Goal: Information Seeking & Learning: Learn about a topic

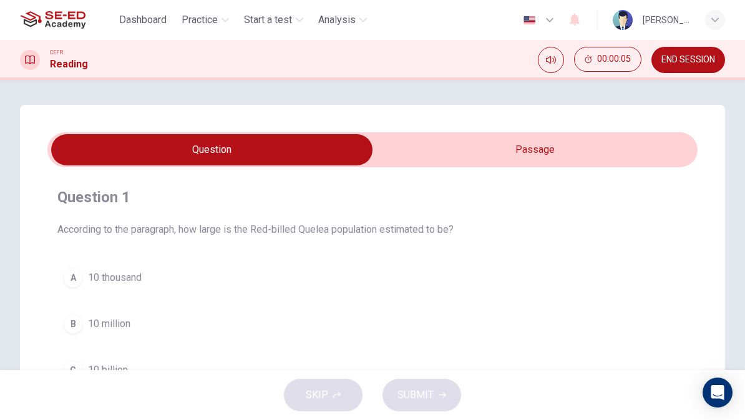
click at [208, 17] on span "Practice" at bounding box center [200, 19] width 36 height 15
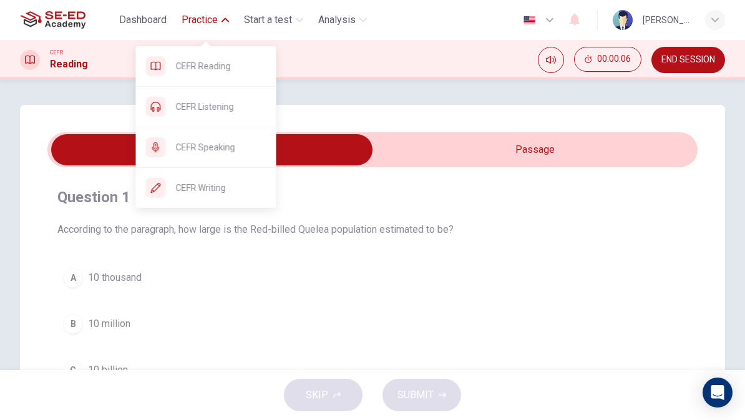
click at [238, 106] on span "CEFR Listening" at bounding box center [221, 106] width 90 height 15
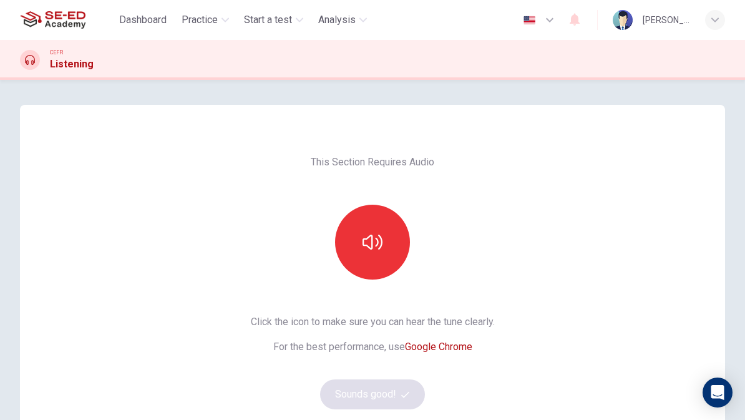
click at [212, 25] on span "Practice" at bounding box center [200, 19] width 36 height 15
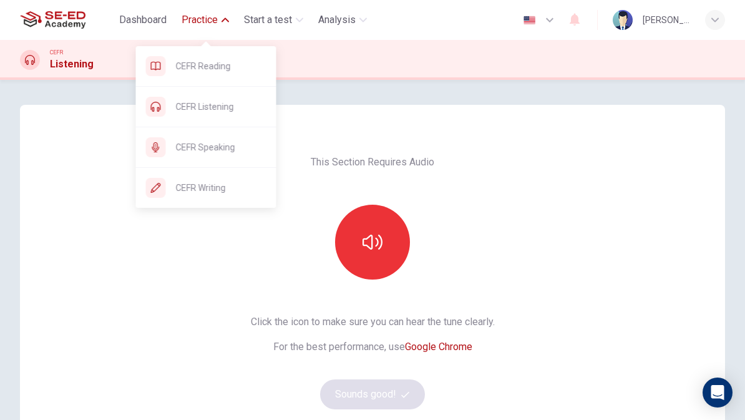
click at [245, 148] on span "CEFR Speaking" at bounding box center [221, 147] width 90 height 15
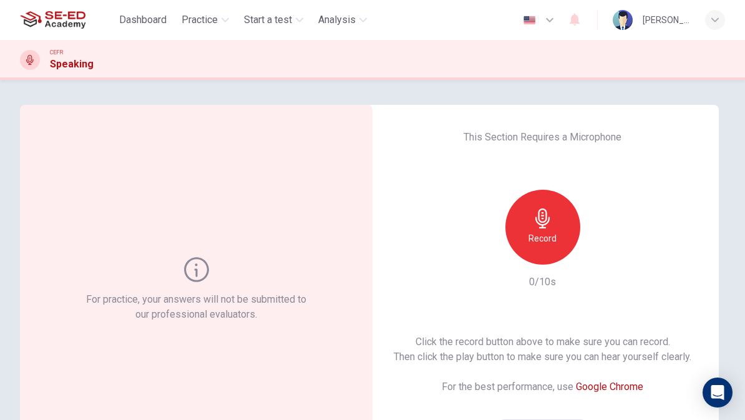
click at [223, 16] on icon "button" at bounding box center [224, 19] width 7 height 7
click at [215, 17] on span "Practice" at bounding box center [200, 19] width 36 height 15
click at [223, 188] on div "For practice, your answers will not be submitted to our professional evaluators." at bounding box center [196, 289] width 352 height 369
click at [214, 21] on span "Practice" at bounding box center [200, 19] width 36 height 15
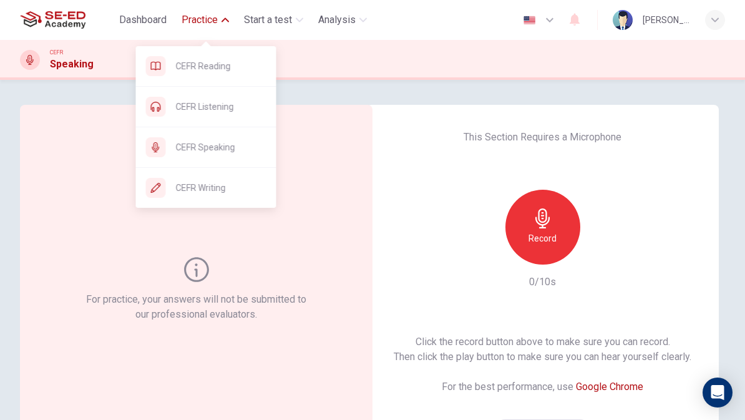
click at [232, 189] on span "CEFR Writing" at bounding box center [221, 187] width 90 height 15
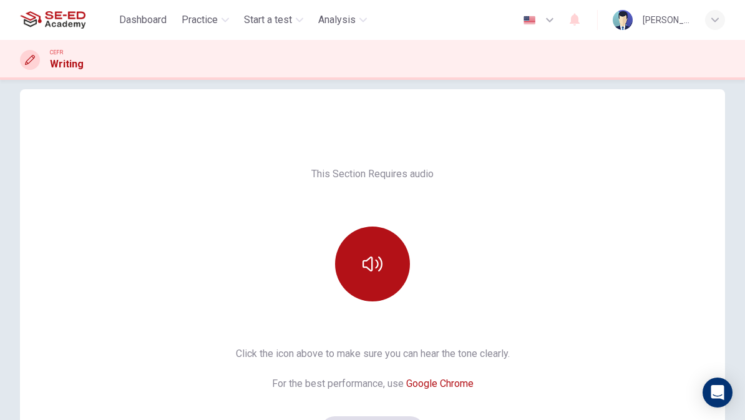
scroll to position [18, 0]
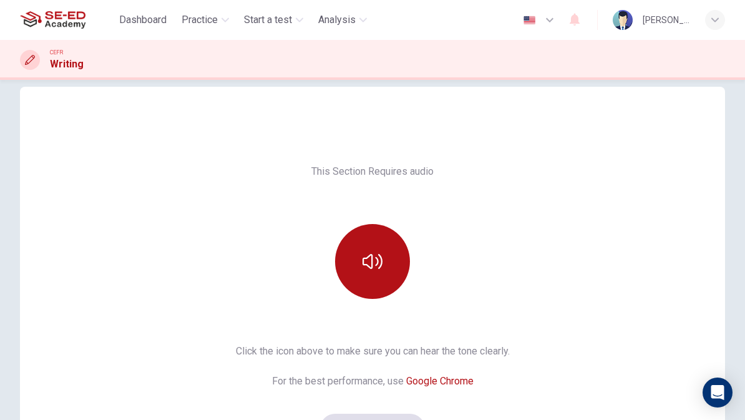
click at [213, 18] on span "Practice" at bounding box center [200, 19] width 36 height 15
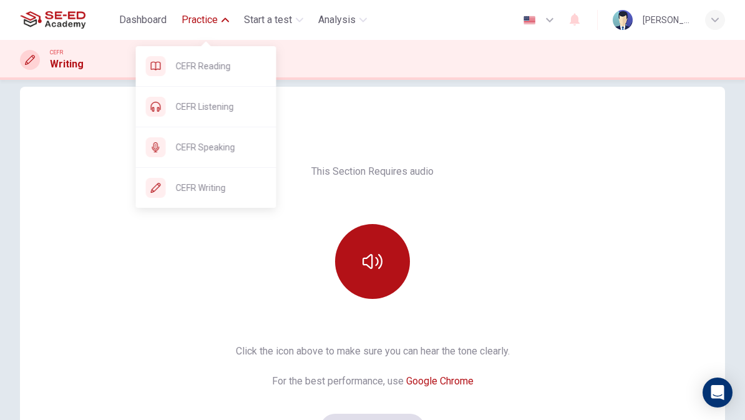
click at [229, 66] on span "CEFR Reading" at bounding box center [221, 66] width 90 height 15
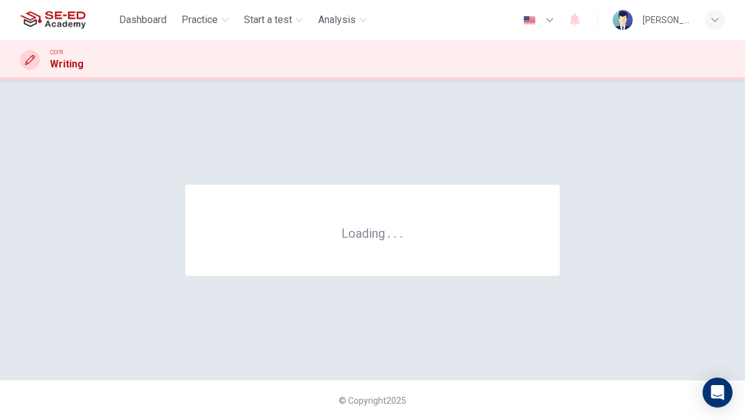
scroll to position [0, 0]
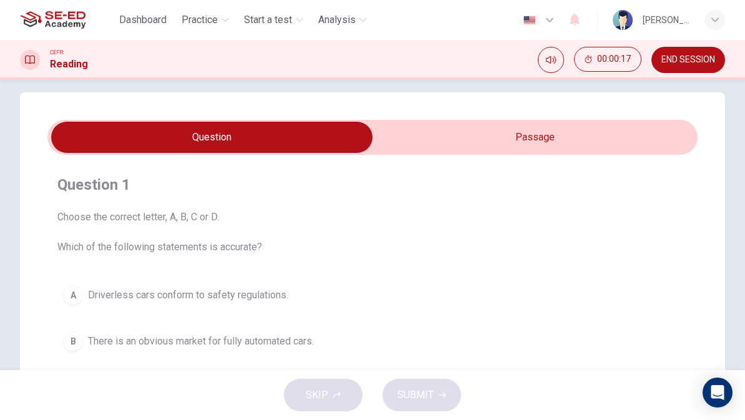
scroll to position [11, 0]
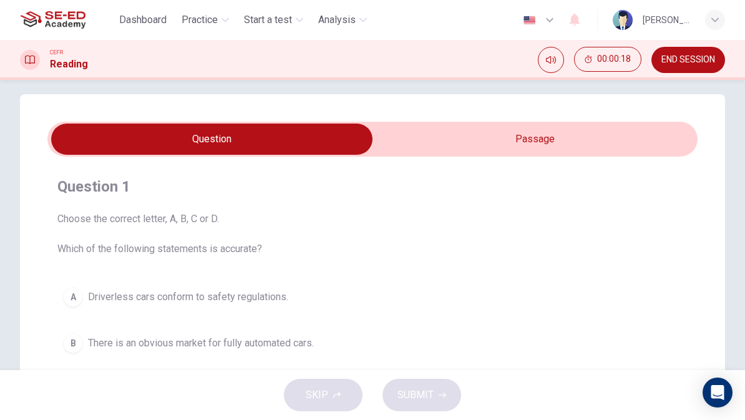
click at [546, 62] on icon "Mute" at bounding box center [551, 60] width 10 height 10
click at [553, 57] on icon "Unmute" at bounding box center [551, 60] width 10 height 10
click at [546, 61] on icon "Mute" at bounding box center [551, 60] width 10 height 10
click at [545, 54] on button "Unmute" at bounding box center [551, 60] width 26 height 26
click at [540, 58] on button "Mute" at bounding box center [551, 60] width 26 height 26
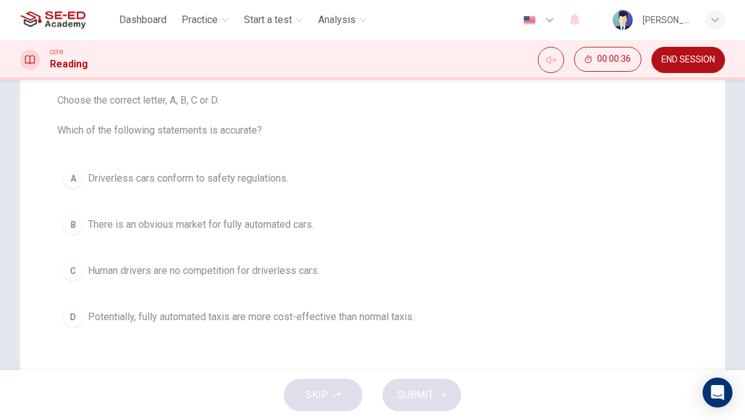
scroll to position [129, 0]
click at [550, 61] on icon "Unmute" at bounding box center [551, 60] width 10 height 10
click at [112, 327] on button "D Potentially, fully automated taxis are more cost-effective than normal taxis." at bounding box center [372, 317] width 630 height 31
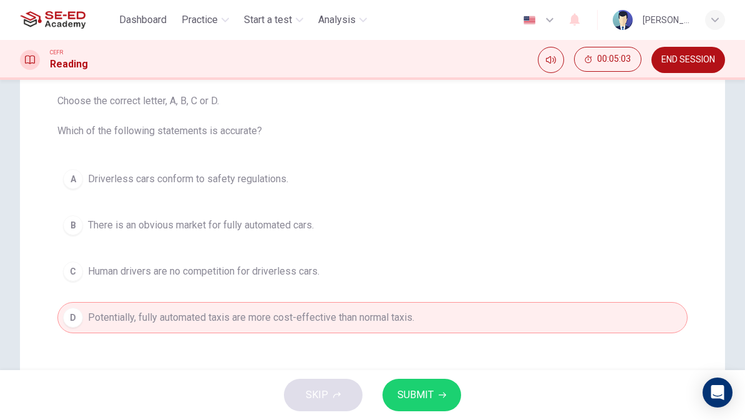
click at [436, 396] on button "SUBMIT" at bounding box center [421, 395] width 79 height 32
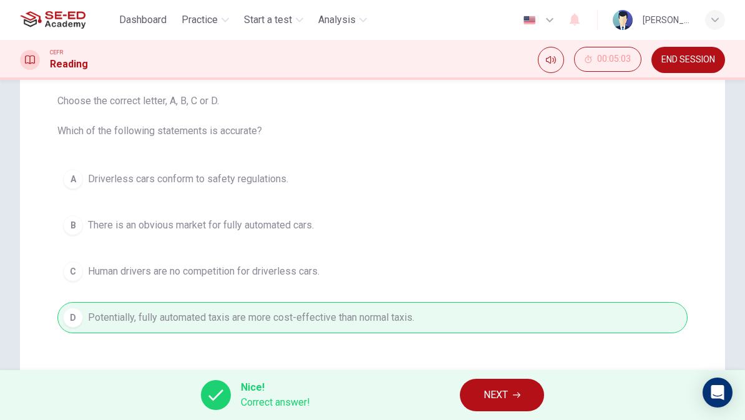
click at [505, 393] on span "NEXT" at bounding box center [495, 394] width 24 height 17
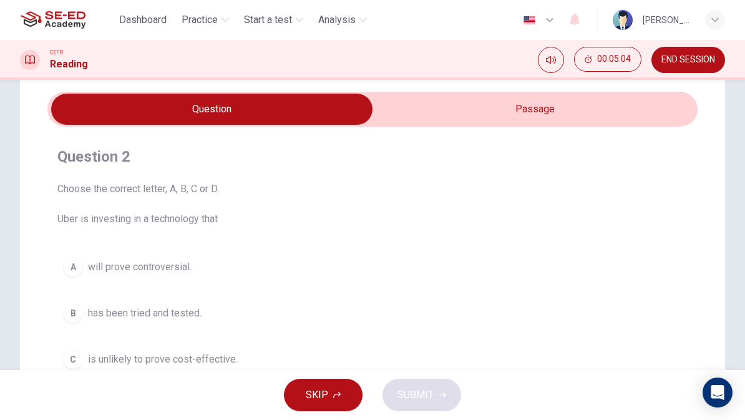
scroll to position [13, 0]
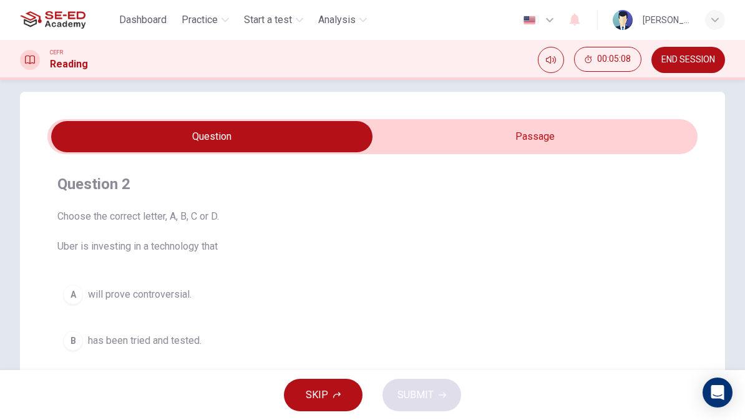
click at [586, 135] on input "checkbox" at bounding box center [211, 136] width 975 height 31
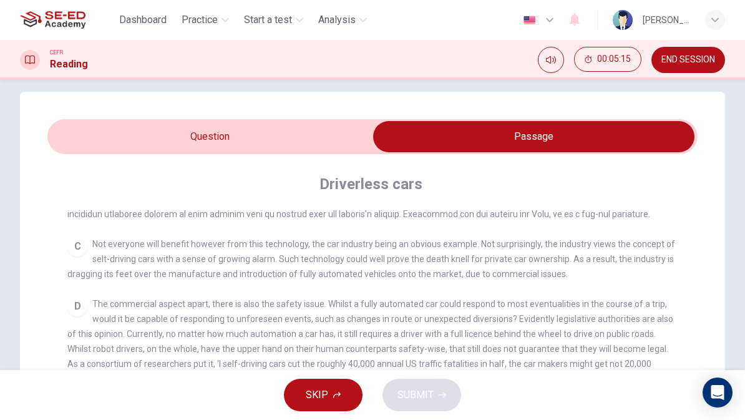
scroll to position [397, 0]
click at [337, 130] on input "checkbox" at bounding box center [533, 136] width 975 height 31
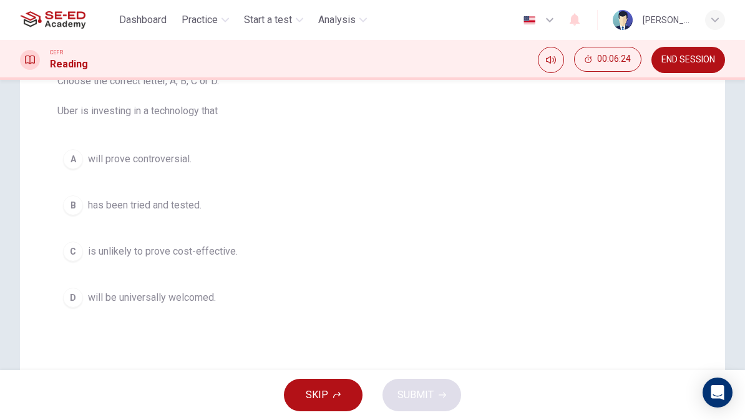
scroll to position [149, 0]
click at [180, 294] on span "will be universally welcomed." at bounding box center [152, 296] width 128 height 15
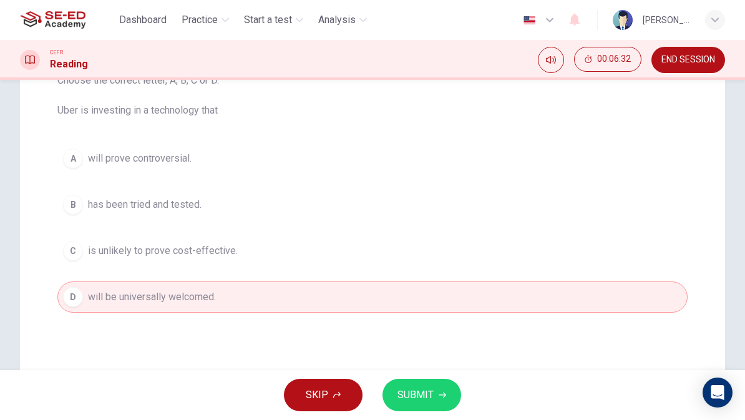
click at [440, 394] on icon "button" at bounding box center [442, 394] width 7 height 7
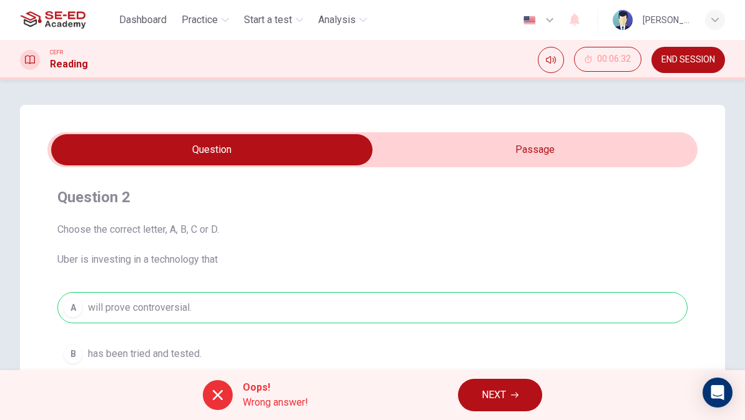
scroll to position [0, 0]
click at [518, 394] on icon "button" at bounding box center [514, 394] width 7 height 7
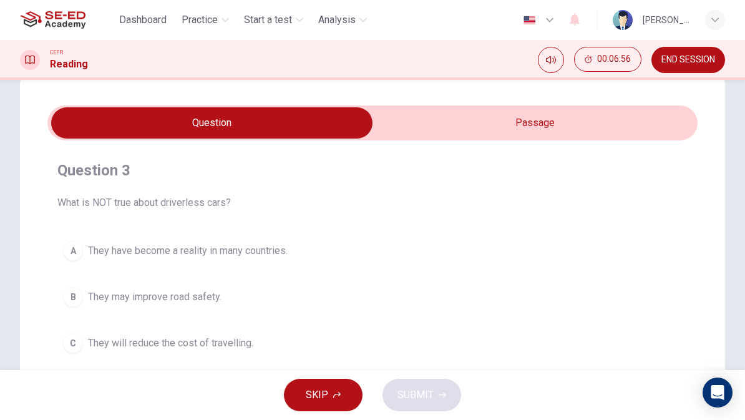
scroll to position [31, 0]
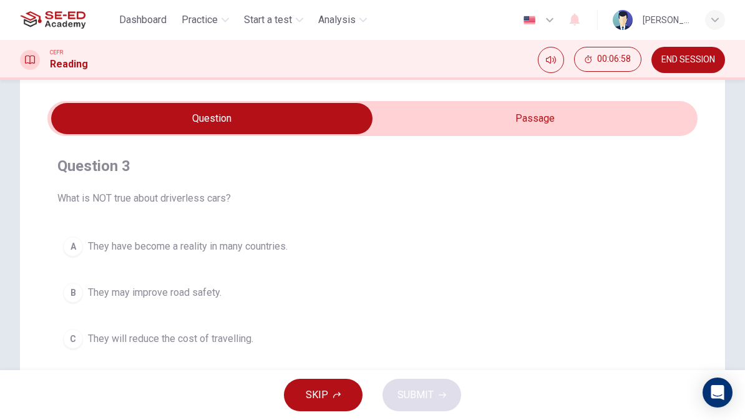
click at [608, 118] on input "checkbox" at bounding box center [211, 118] width 975 height 31
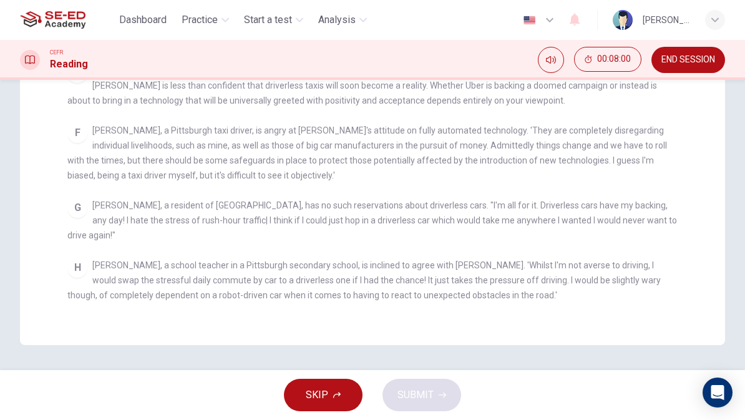
scroll to position [351, 0]
click at [339, 397] on icon "button" at bounding box center [336, 394] width 7 height 7
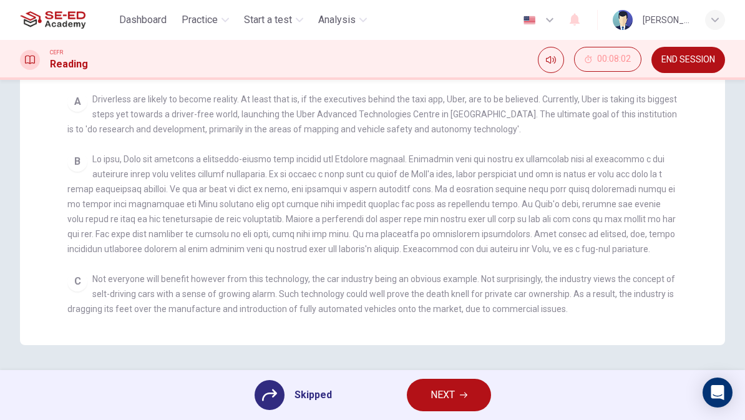
scroll to position [19, 0]
click at [465, 396] on icon "button" at bounding box center [463, 394] width 7 height 7
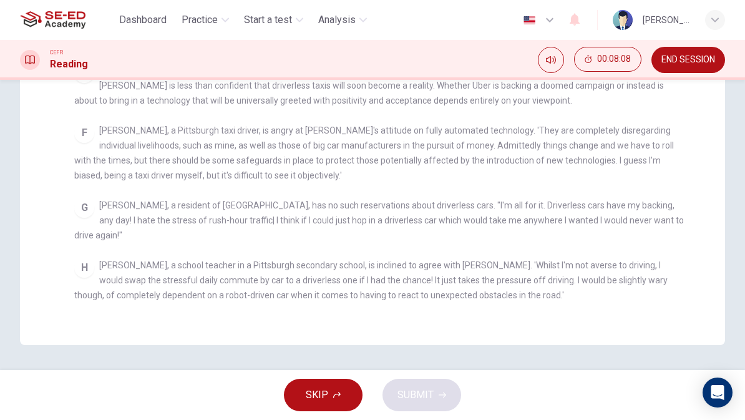
scroll to position [404, 0]
checkbox input "false"
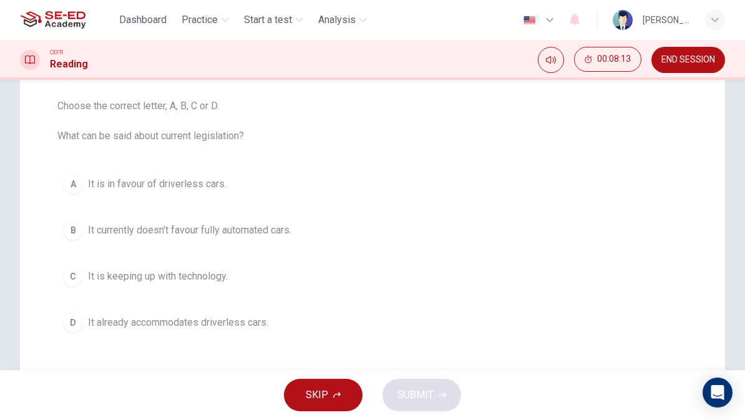
scroll to position [137, 0]
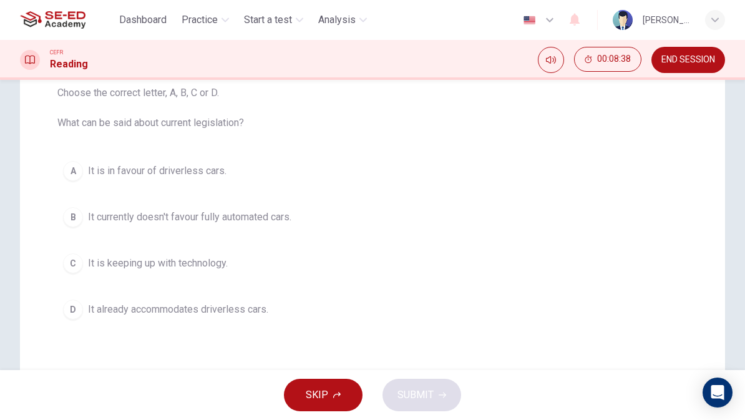
click at [701, 61] on span "END SESSION" at bounding box center [688, 60] width 54 height 10
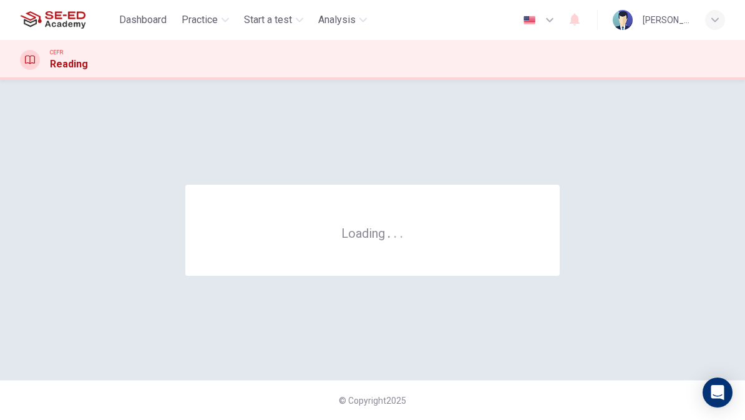
scroll to position [0, 0]
